Goal: Task Accomplishment & Management: Manage account settings

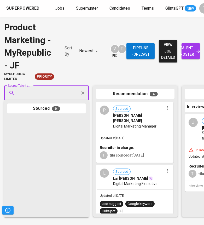
click at [192, 52] on span "talent roster" at bounding box center [191, 51] width 10 height 13
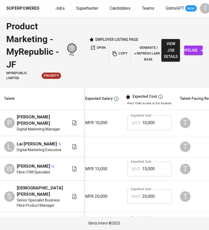
click at [124, 53] on span "copy" at bounding box center [119, 53] width 14 height 6
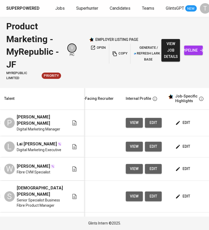
scroll to position [0, 200]
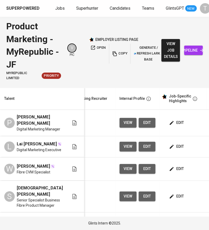
click at [170, 122] on span "edit" at bounding box center [177, 122] width 14 height 7
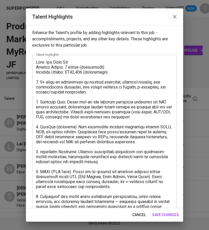
drag, startPoint x: 36, startPoint y: 61, endPoint x: 83, endPoint y: 86, distance: 53.5
click at [98, 98] on div "x Talent Highlights" at bounding box center [104, 151] width 144 height 193
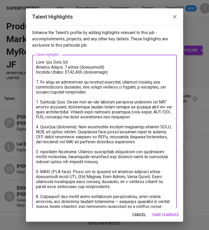
scroll to position [45, 0]
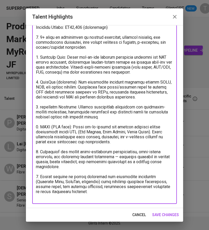
drag, startPoint x: 37, startPoint y: 62, endPoint x: 153, endPoint y: 243, distance: 215.2
click at [153, 225] on html "Superpowered Jobs Superhunter Candidates Teams GlintsGPT NEW T Product Marketin…" at bounding box center [104, 115] width 209 height 230
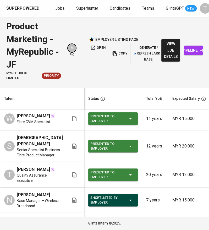
scroll to position [50, 0]
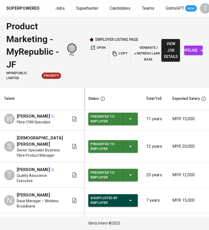
click at [127, 149] on icon "button" at bounding box center [130, 146] width 6 height 6
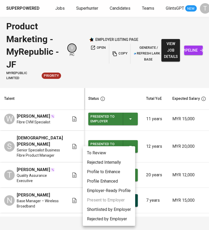
click at [108, 219] on li "Rejected by Employer" at bounding box center [109, 218] width 52 height 9
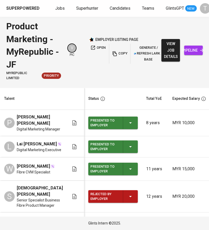
scroll to position [144, 0]
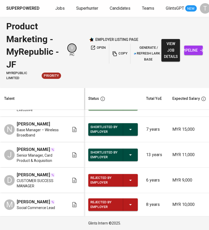
click at [125, 54] on span "copy" at bounding box center [119, 53] width 14 height 6
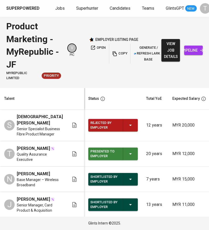
scroll to position [97, 0]
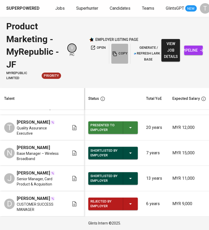
click at [124, 50] on button "copy" at bounding box center [119, 54] width 17 height 20
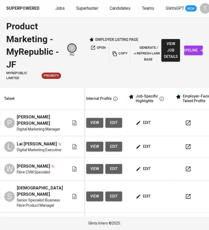
scroll to position [0, 238]
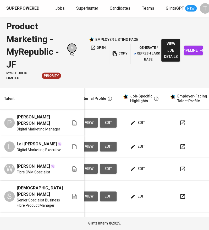
click at [136, 120] on span "edit" at bounding box center [138, 122] width 14 height 7
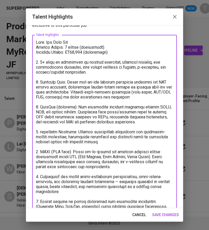
scroll to position [45, 0]
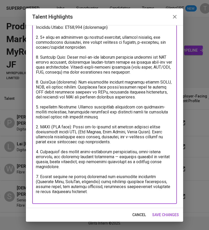
drag, startPoint x: 39, startPoint y: 81, endPoint x: 178, endPoint y: 225, distance: 200.1
click at [178, 225] on div "Talent Highlights Enhance the Talent's profile by adding highlights relevant to…" at bounding box center [104, 115] width 209 height 230
